Goal: Transaction & Acquisition: Purchase product/service

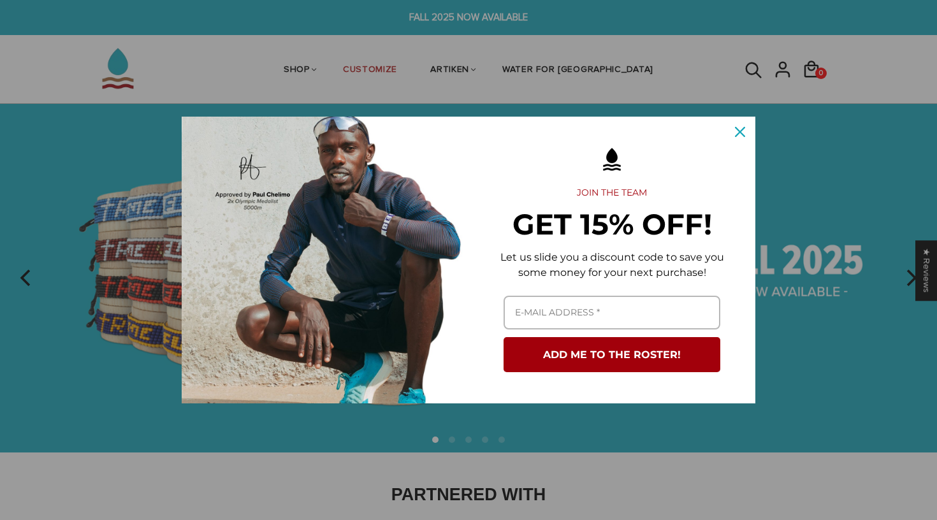
click at [740, 126] on div "Close" at bounding box center [740, 132] width 20 height 20
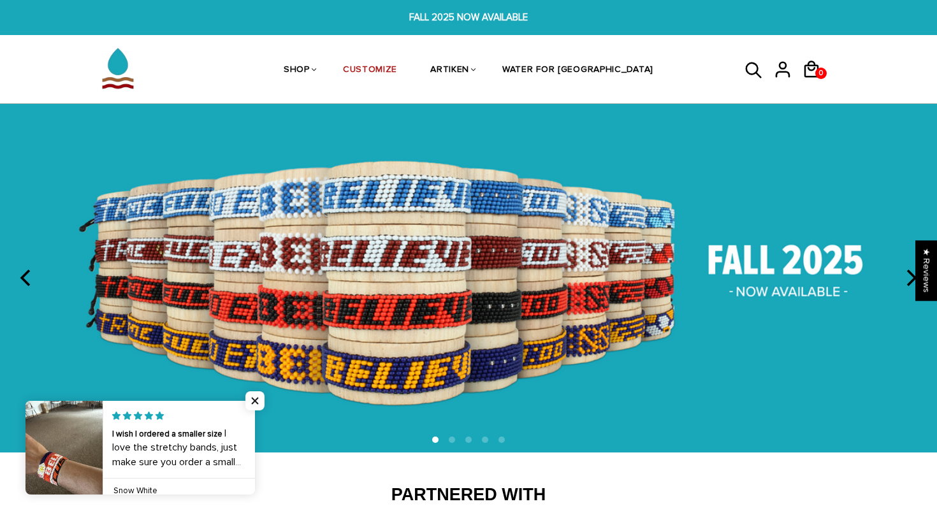
click at [808, 265] on img at bounding box center [468, 278] width 937 height 349
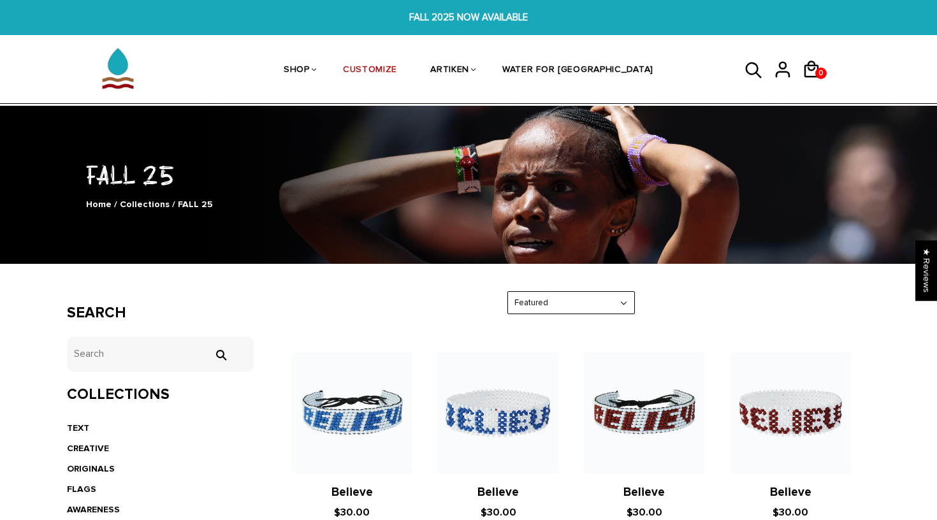
click at [135, 71] on img at bounding box center [118, 68] width 64 height 64
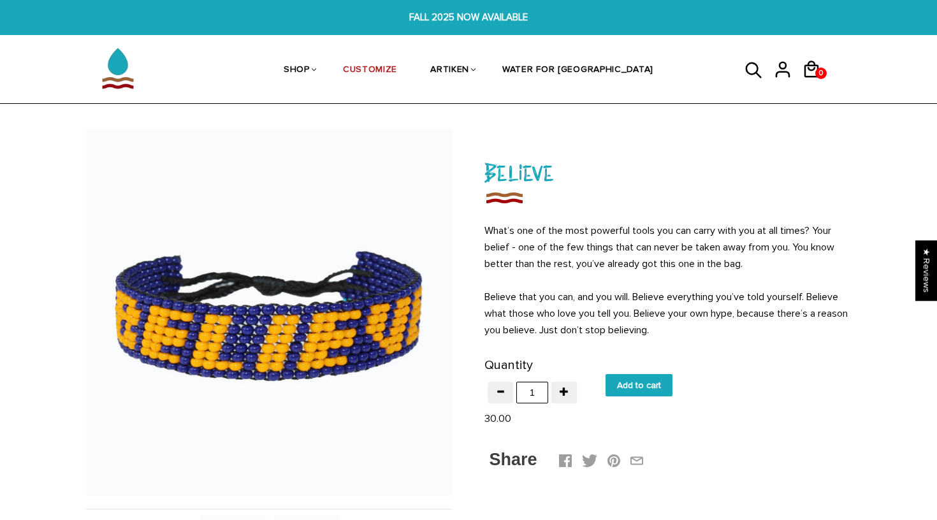
click at [841, 1] on link "FALL 2025 NOW AVAILABLE FALL 2025 NOW AVAILABLE" at bounding box center [468, 17] width 937 height 35
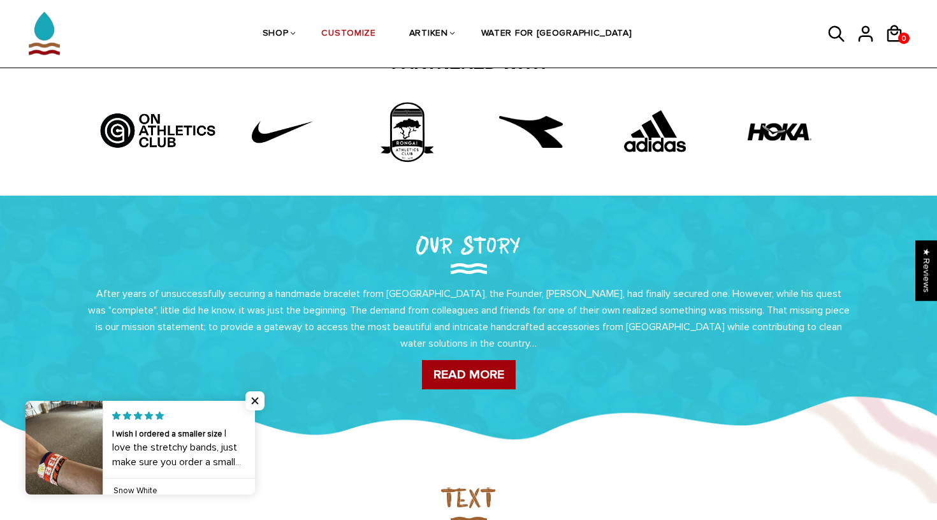
scroll to position [315, 0]
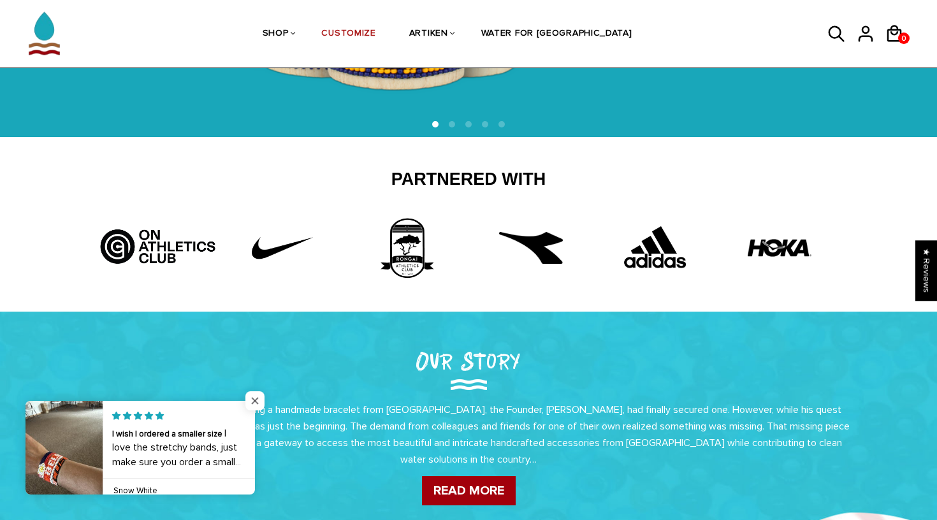
click at [254, 402] on span "Close popup widget" at bounding box center [254, 400] width 19 height 19
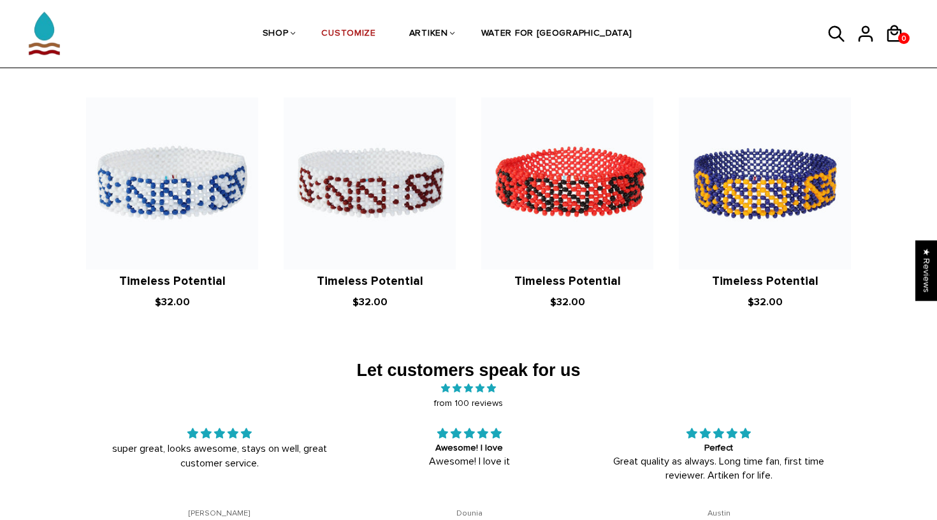
scroll to position [2003, 0]
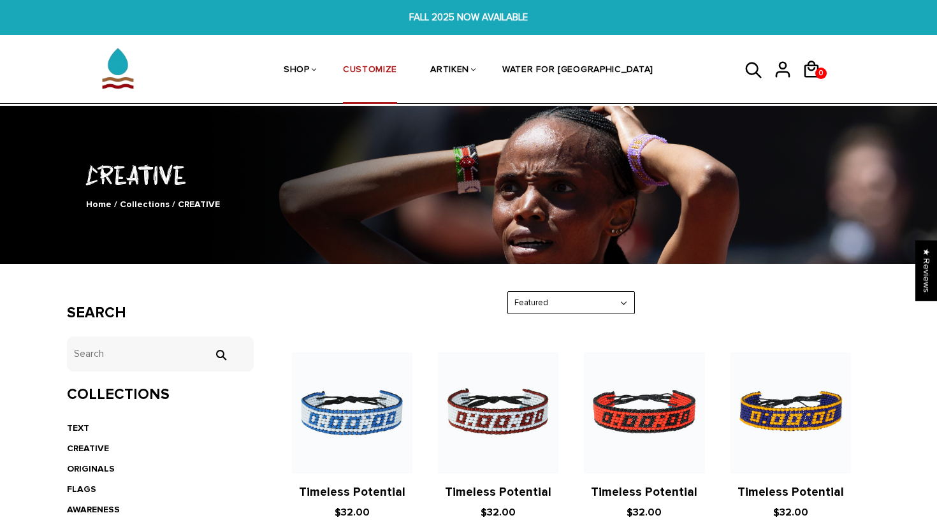
click at [397, 68] on link "CUSTOMIZE" at bounding box center [370, 71] width 54 height 68
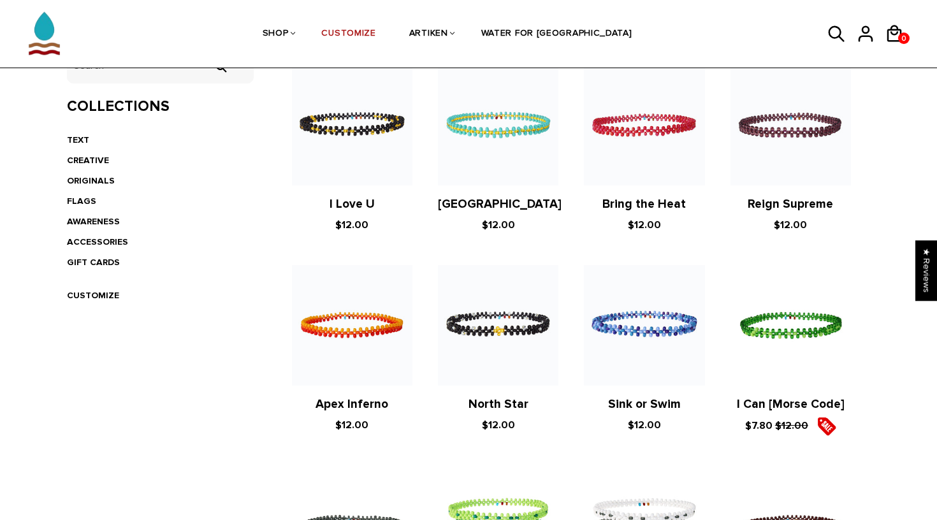
scroll to position [335, 0]
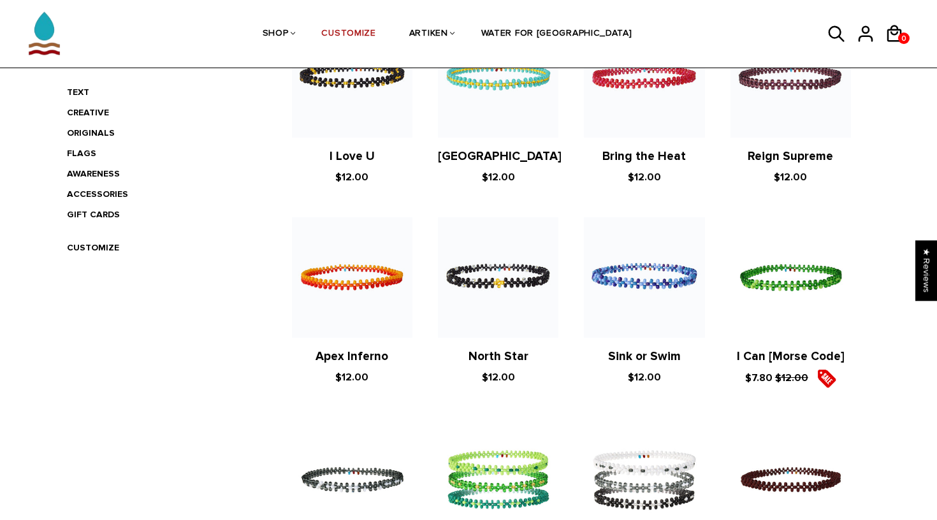
click at [521, 272] on figure at bounding box center [498, 277] width 120 height 120
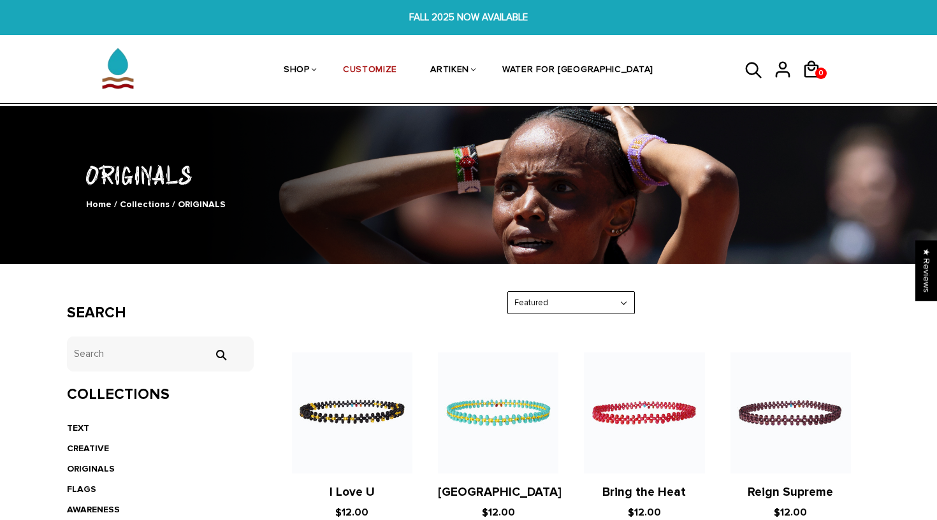
scroll to position [0, 0]
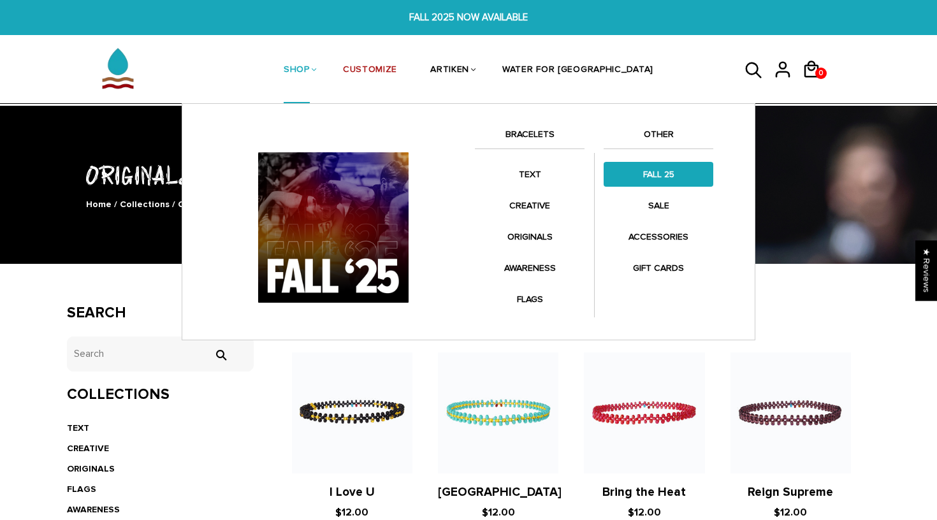
click at [645, 176] on link "FALL 25" at bounding box center [659, 174] width 110 height 25
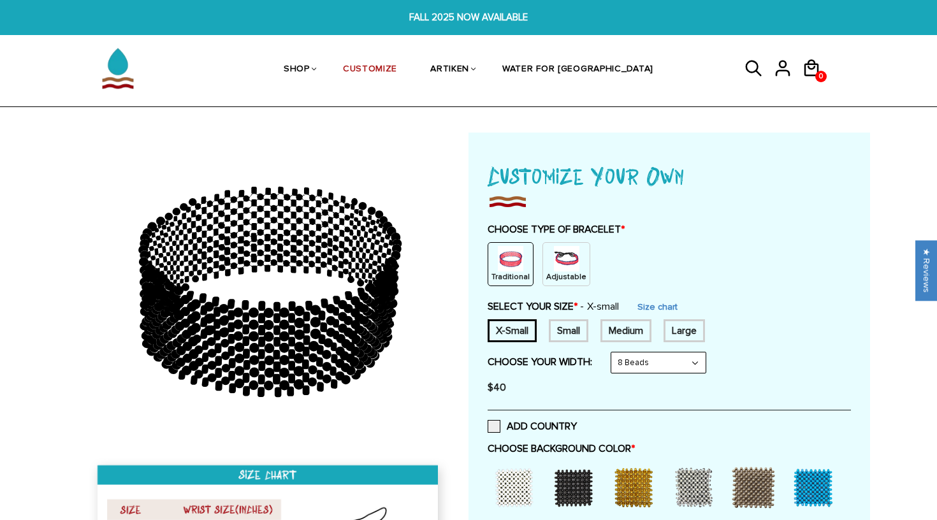
scroll to position [19, 0]
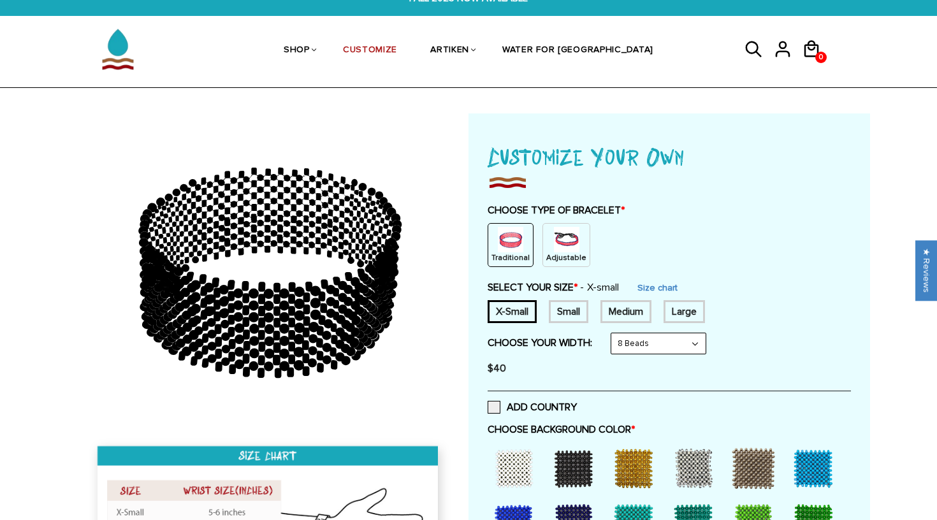
click at [555, 248] on img at bounding box center [566, 239] width 25 height 25
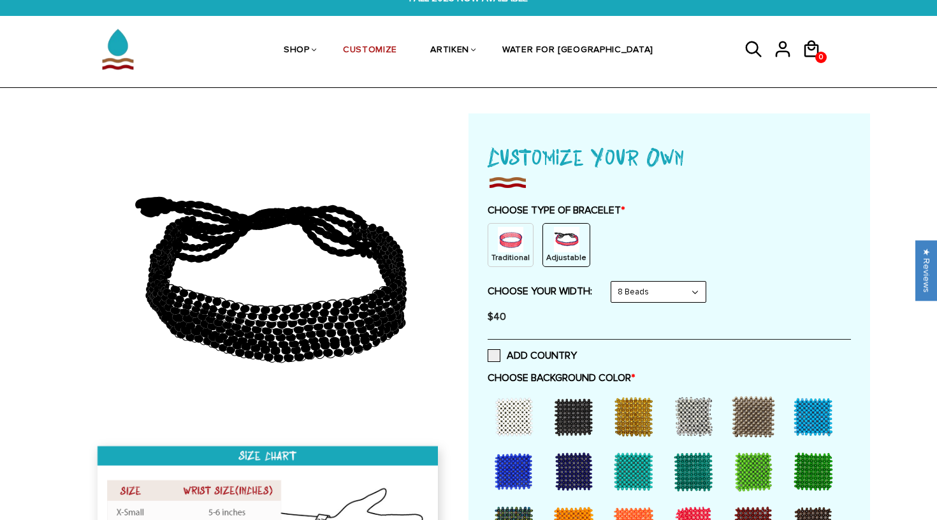
click at [499, 242] on img at bounding box center [510, 239] width 25 height 25
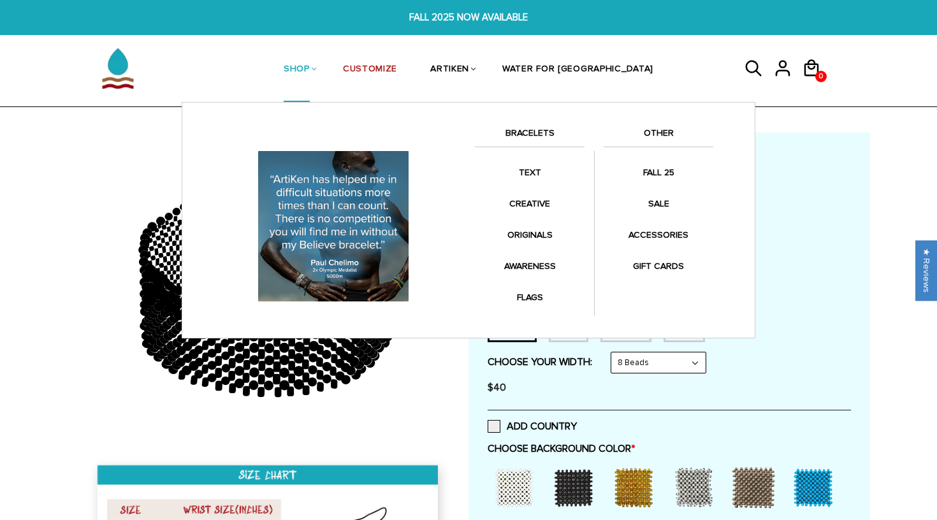
scroll to position [0, 0]
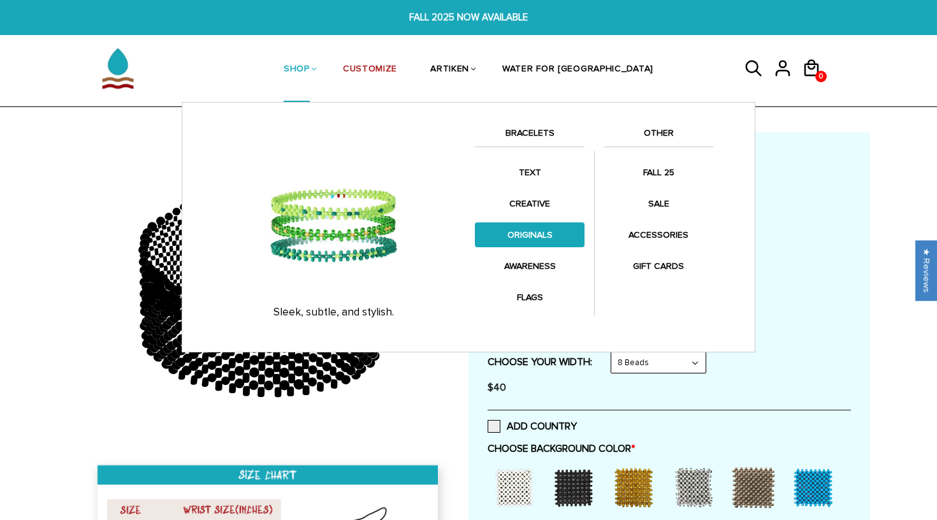
click at [523, 235] on link "ORIGINALS" at bounding box center [530, 234] width 110 height 25
